Goal: Obtain resource: Download file/media

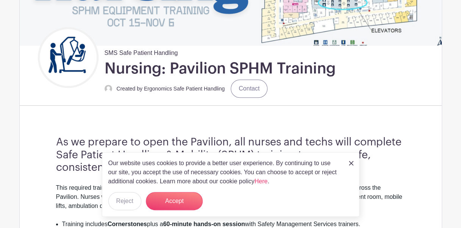
scroll to position [133, 0]
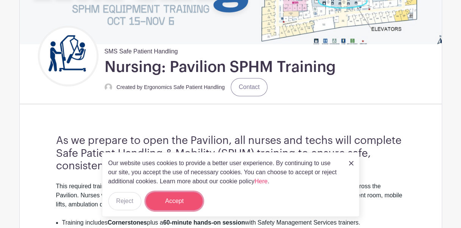
click at [172, 203] on button "Accept" at bounding box center [174, 201] width 57 height 18
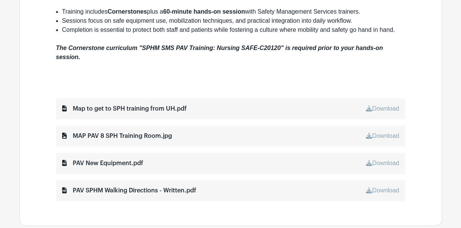
scroll to position [344, 0]
click at [374, 107] on link "Download" at bounding box center [382, 108] width 33 height 6
click at [381, 135] on link "Download" at bounding box center [382, 135] width 33 height 6
click at [379, 164] on link "Download" at bounding box center [382, 162] width 33 height 6
click at [376, 189] on link "Download" at bounding box center [382, 190] width 33 height 6
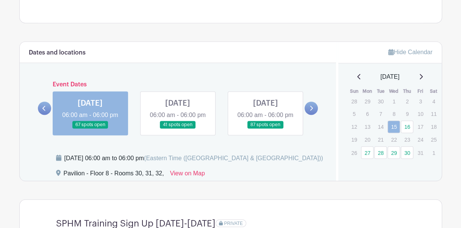
scroll to position [546, 0]
click at [368, 151] on link "27" at bounding box center [367, 152] width 12 height 12
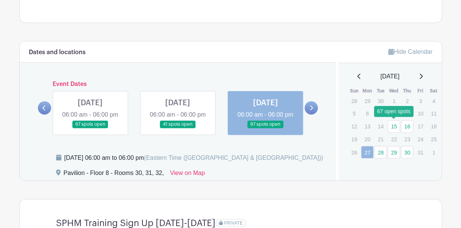
click at [395, 126] on link "15" at bounding box center [393, 126] width 12 height 12
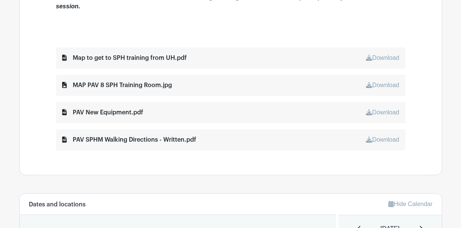
scroll to position [394, 0]
